Goal: Book appointment/travel/reservation

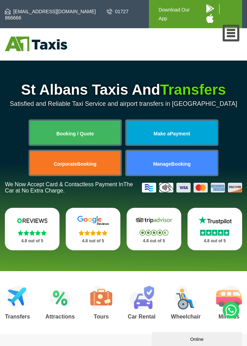
click at [231, 33] on link "Nav" at bounding box center [231, 33] width 17 height 17
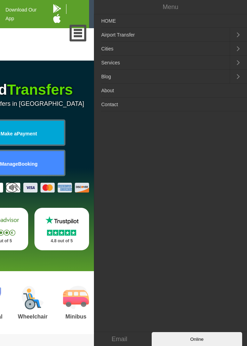
click at [162, 35] on link "Airport Transfer" at bounding box center [161, 35] width 135 height 14
